Goal: Information Seeking & Learning: Learn about a topic

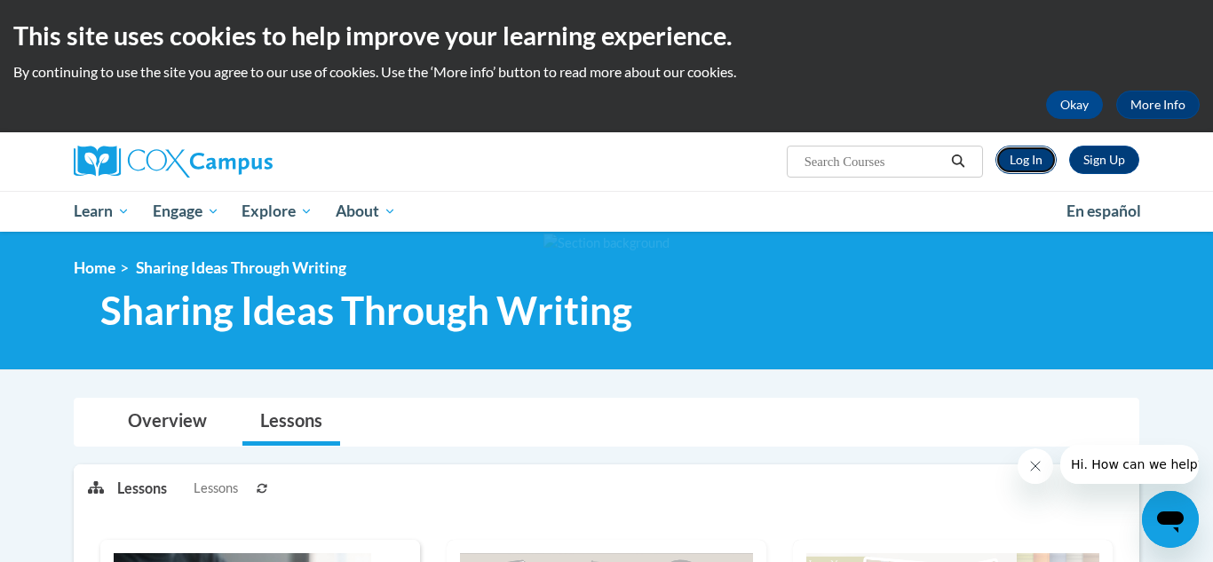
click at [1023, 164] on link "Log In" at bounding box center [1026, 160] width 61 height 28
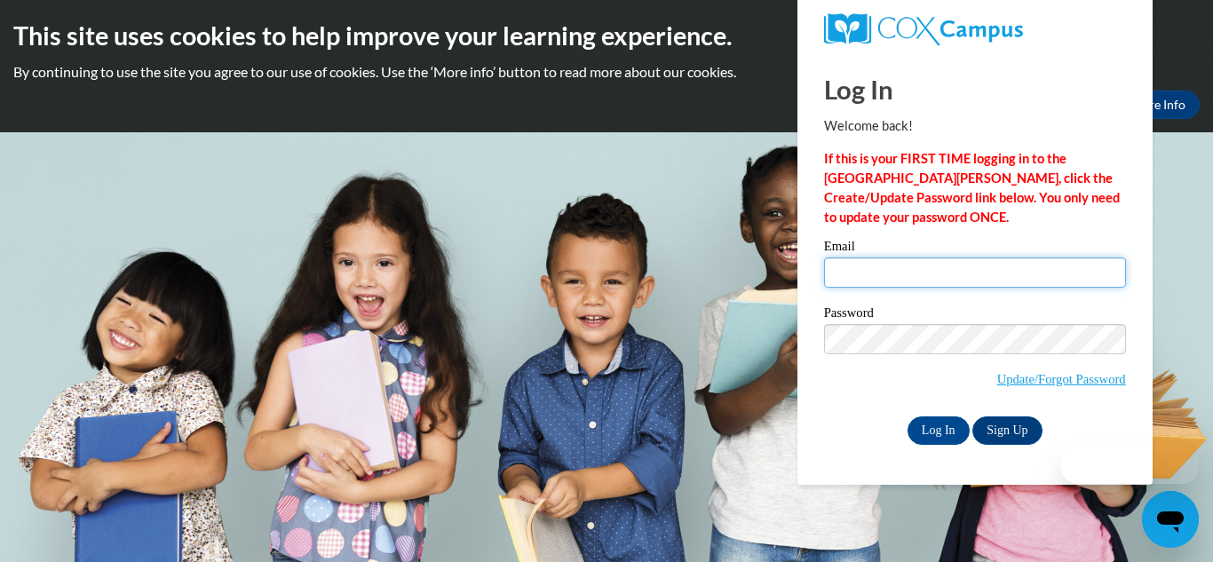
type input "tinachristensen83@gmail.com"
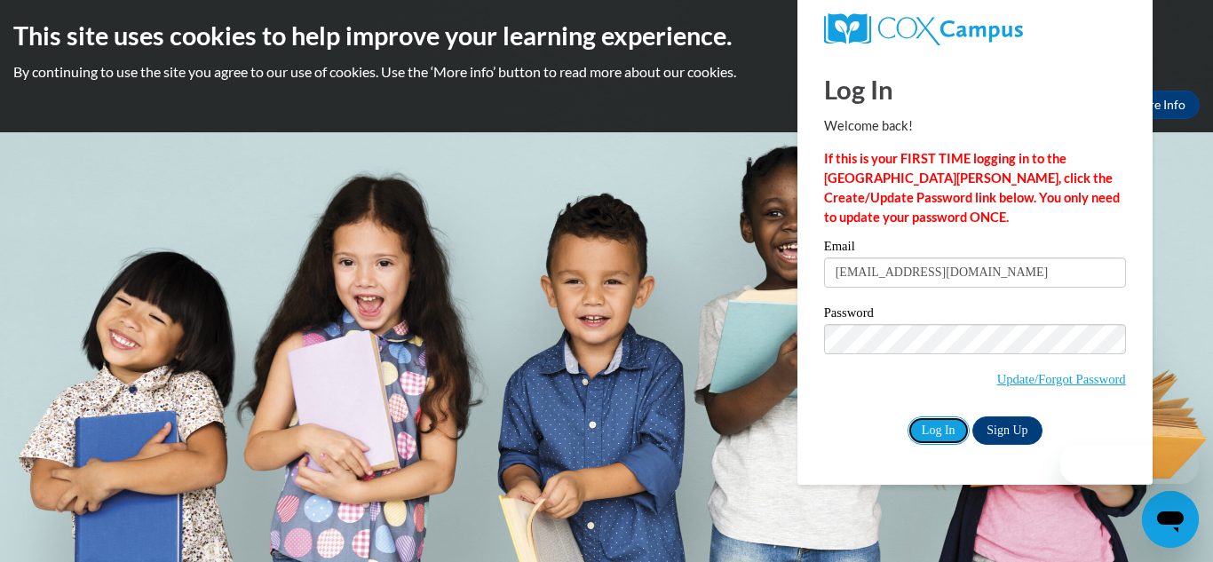
click at [938, 439] on input "Log In" at bounding box center [939, 431] width 62 height 28
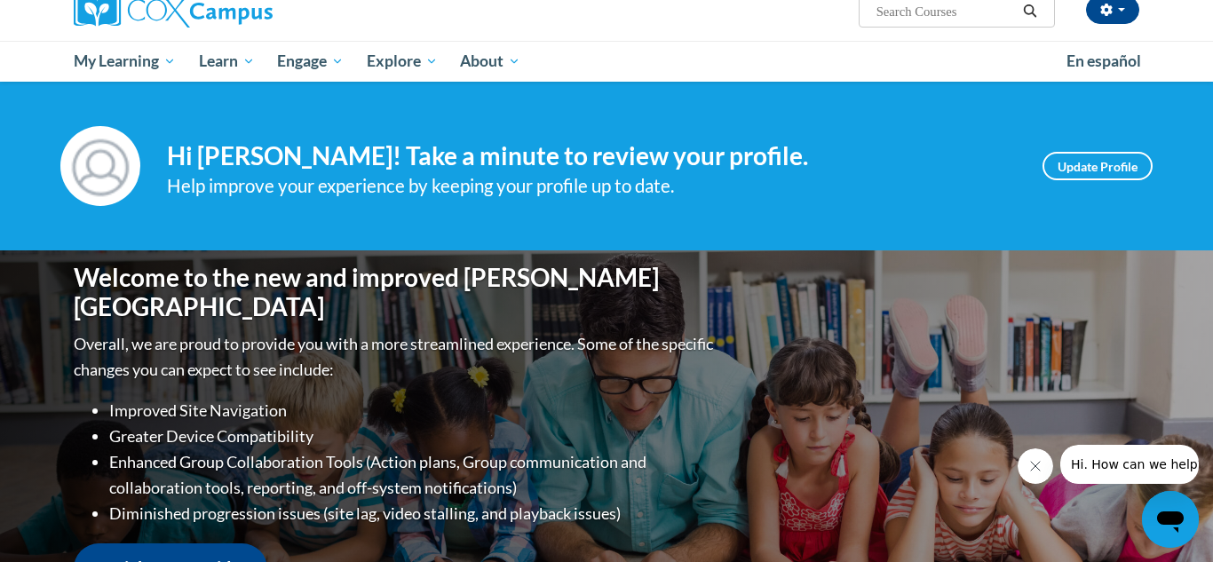
scroll to position [142, 0]
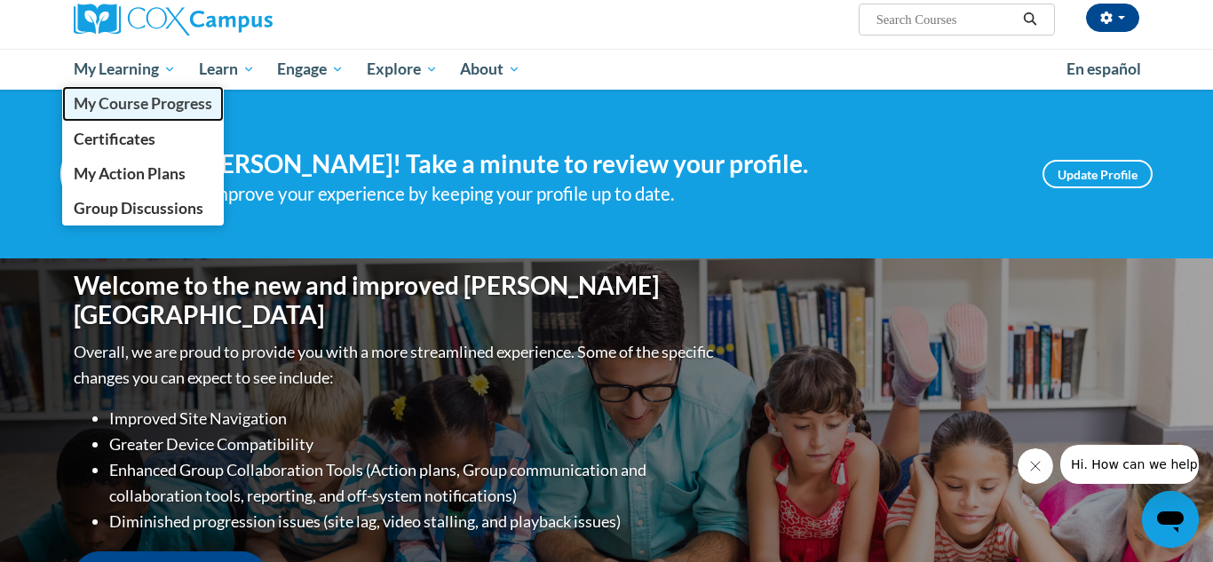
click at [103, 110] on span "My Course Progress" at bounding box center [143, 103] width 139 height 19
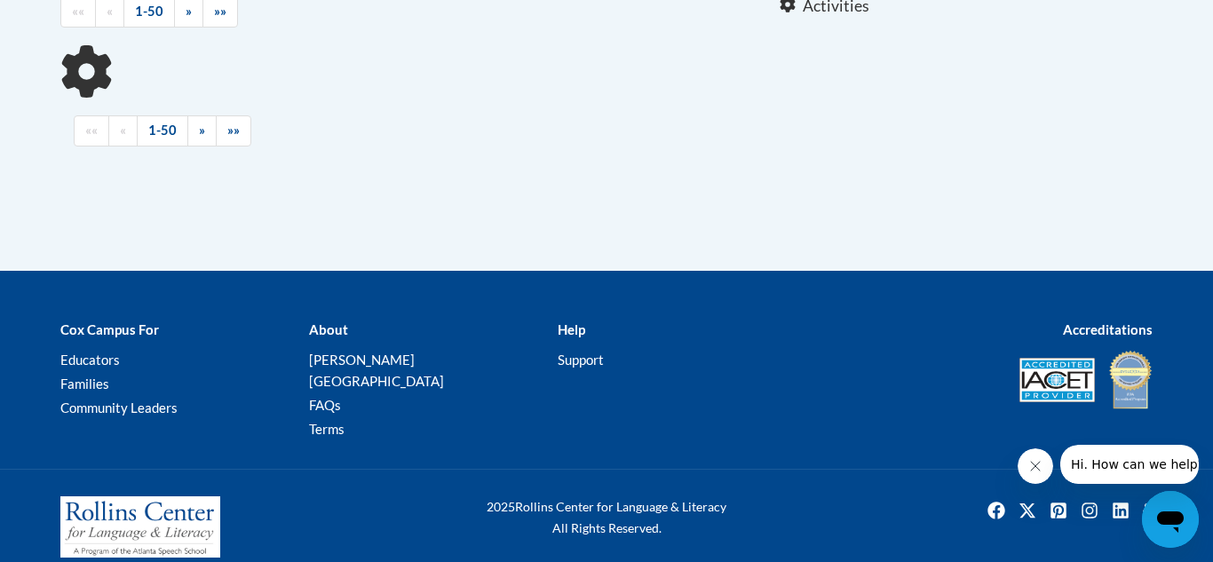
scroll to position [423, 0]
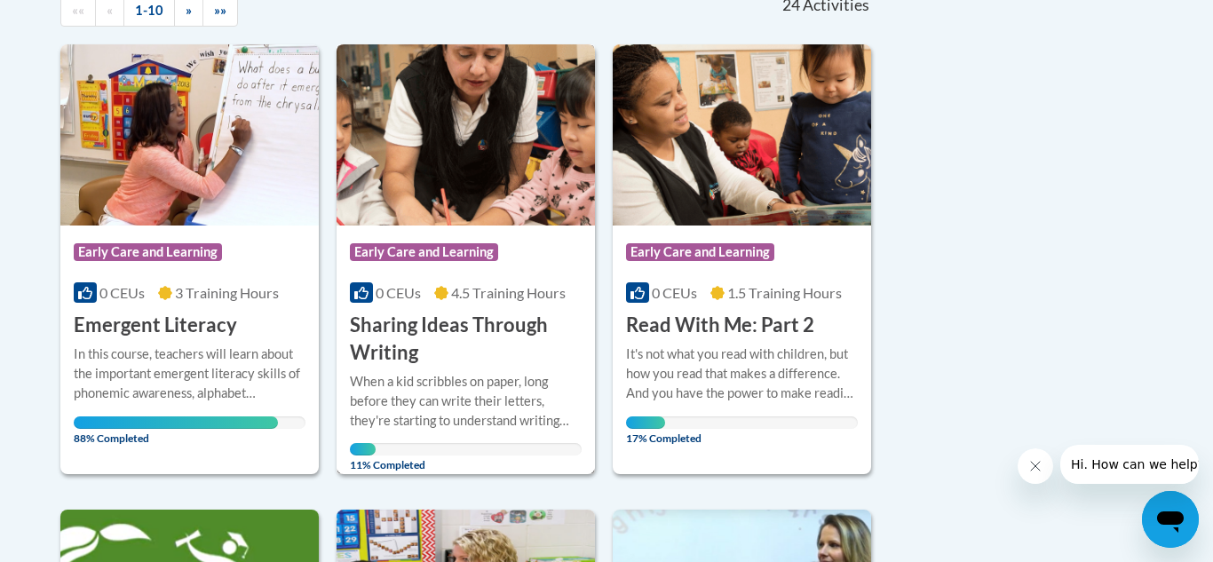
click at [471, 408] on div "When a kid scribbles on paper, long before they can write their letters, they'r…" at bounding box center [466, 401] width 232 height 59
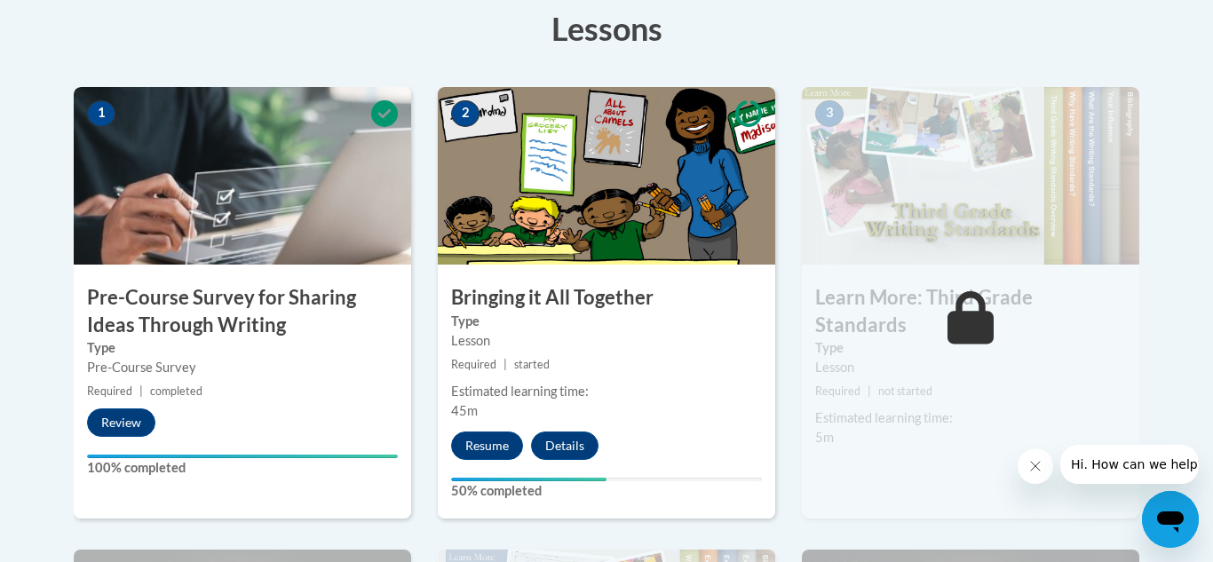
scroll to position [535, 0]
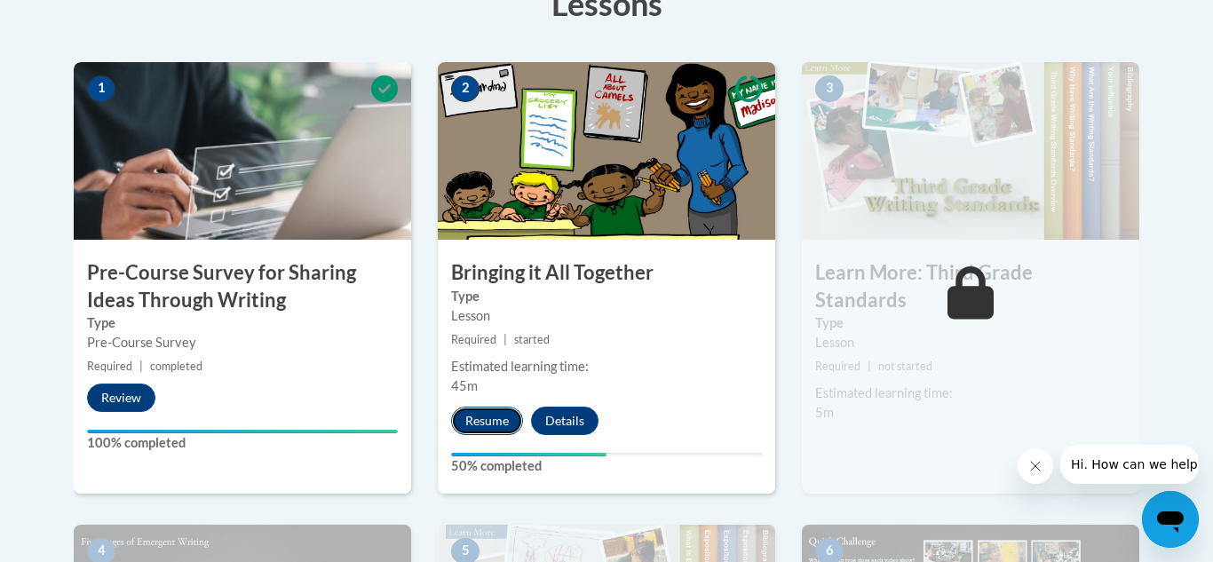
click at [491, 423] on button "Resume" at bounding box center [487, 421] width 72 height 28
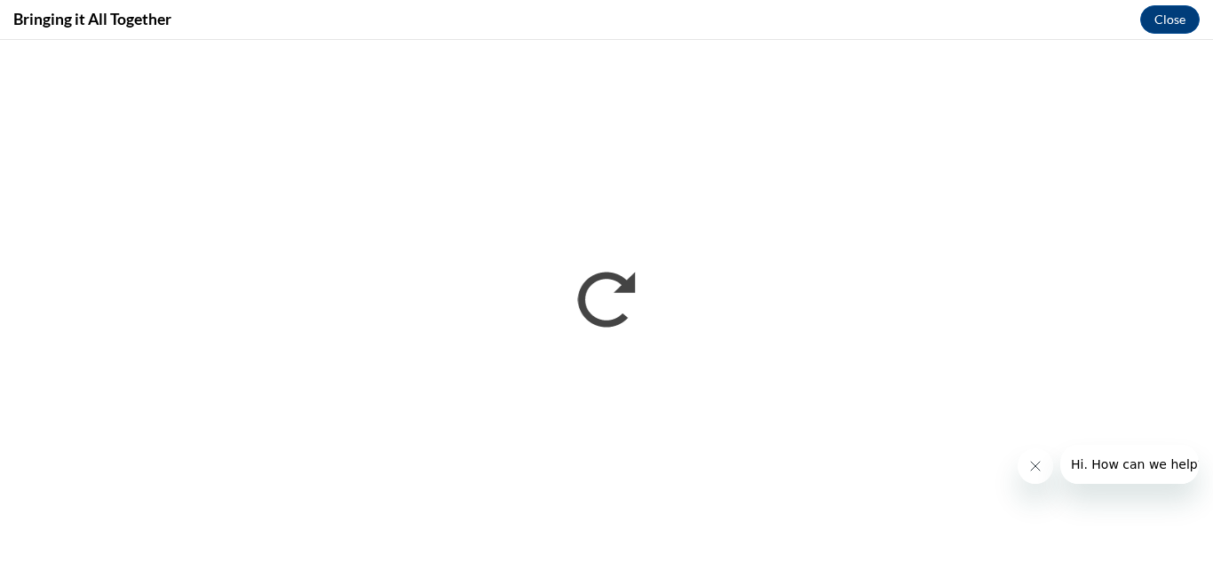
scroll to position [0, 0]
